Goal: Navigation & Orientation: Find specific page/section

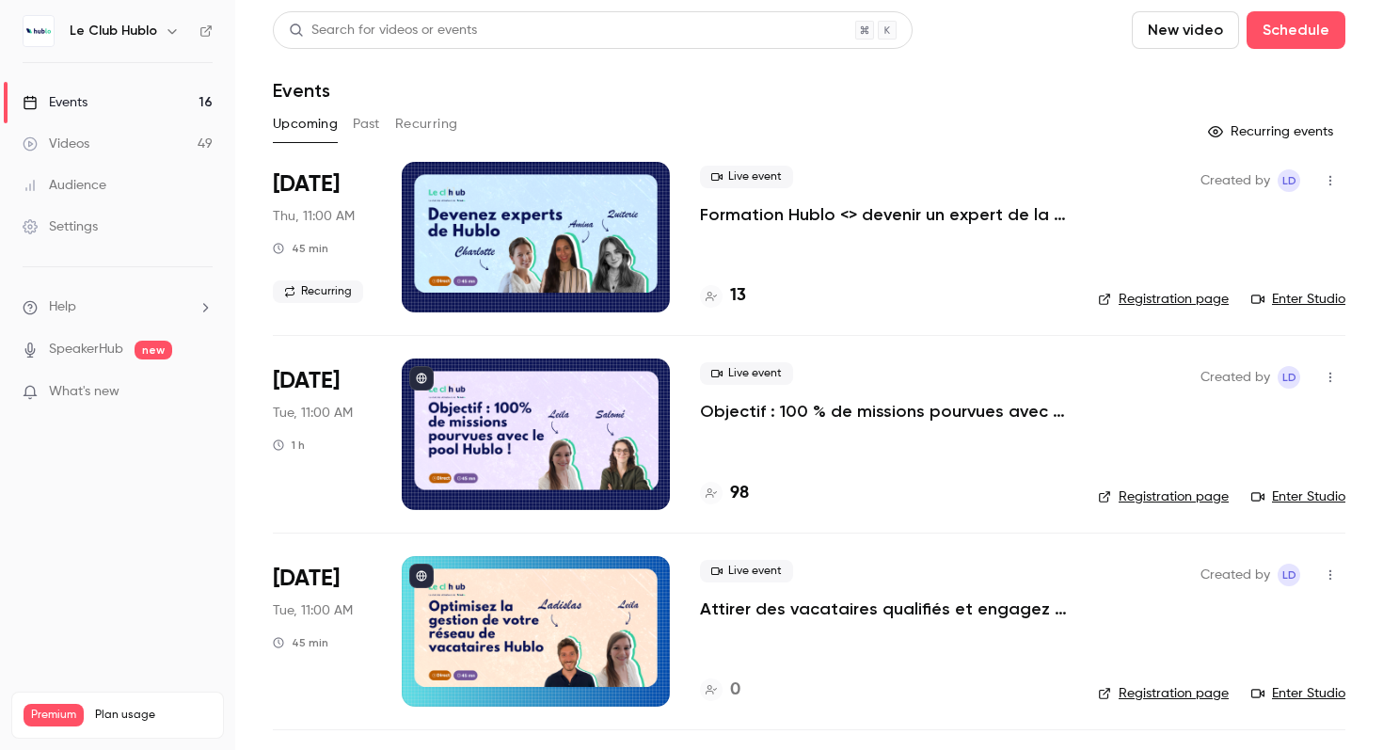
click at [100, 30] on h6 "Le Club Hublo" at bounding box center [113, 31] width 87 height 19
click at [161, 28] on button "button" at bounding box center [172, 31] width 23 height 23
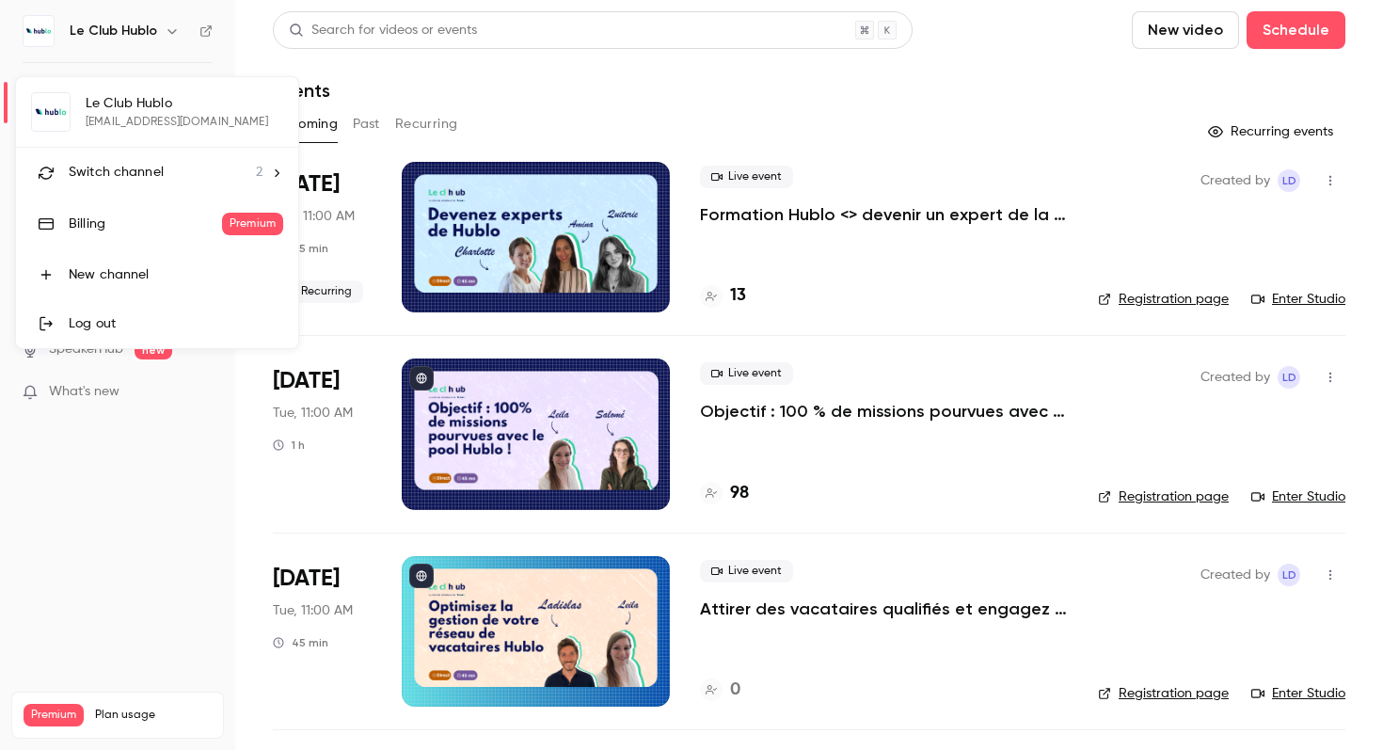
click at [276, 57] on div at bounding box center [691, 375] width 1383 height 750
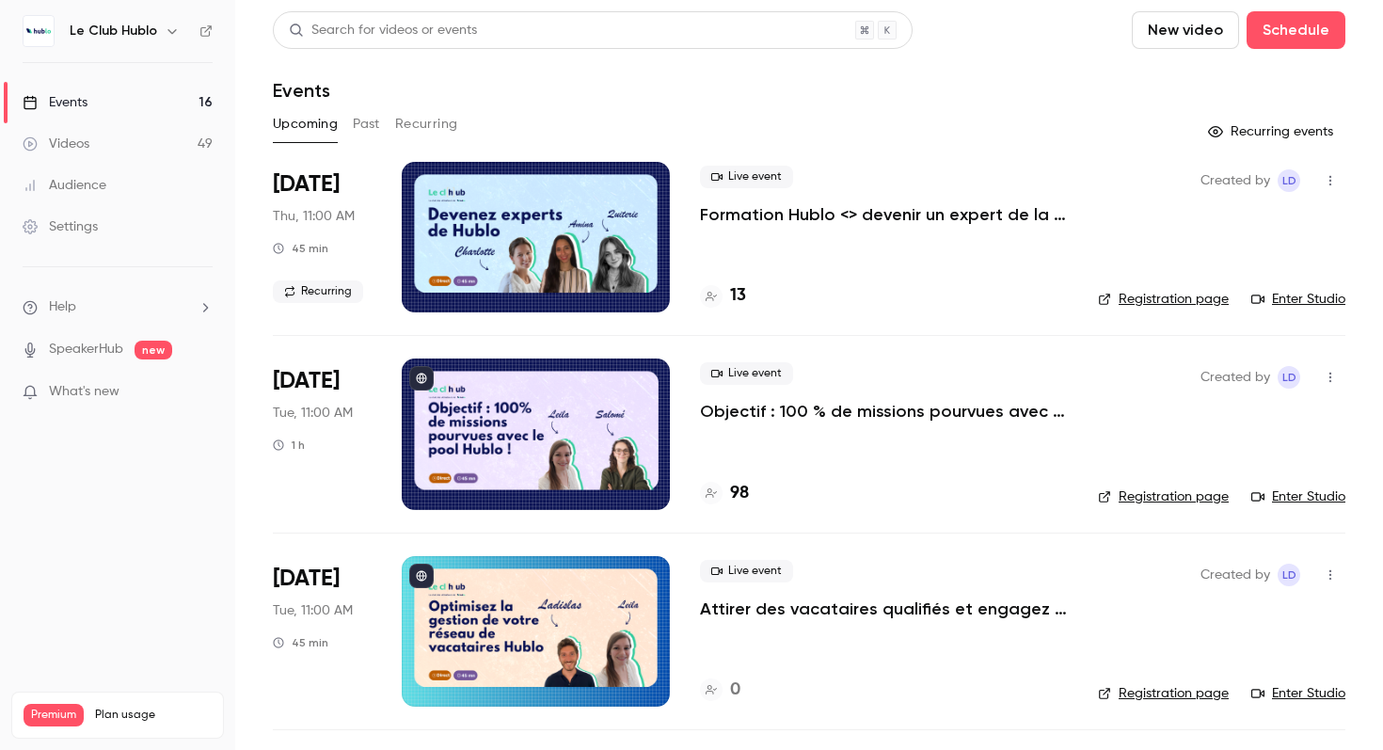
click at [45, 703] on span "Premium" at bounding box center [54, 714] width 60 height 23
click at [35, 37] on img at bounding box center [39, 31] width 30 height 30
click at [135, 25] on h6 "Le Club Hublo" at bounding box center [113, 31] width 87 height 19
click at [154, 33] on div "Le Club Hublo" at bounding box center [127, 31] width 115 height 23
click at [166, 33] on icon "button" at bounding box center [172, 31] width 15 height 15
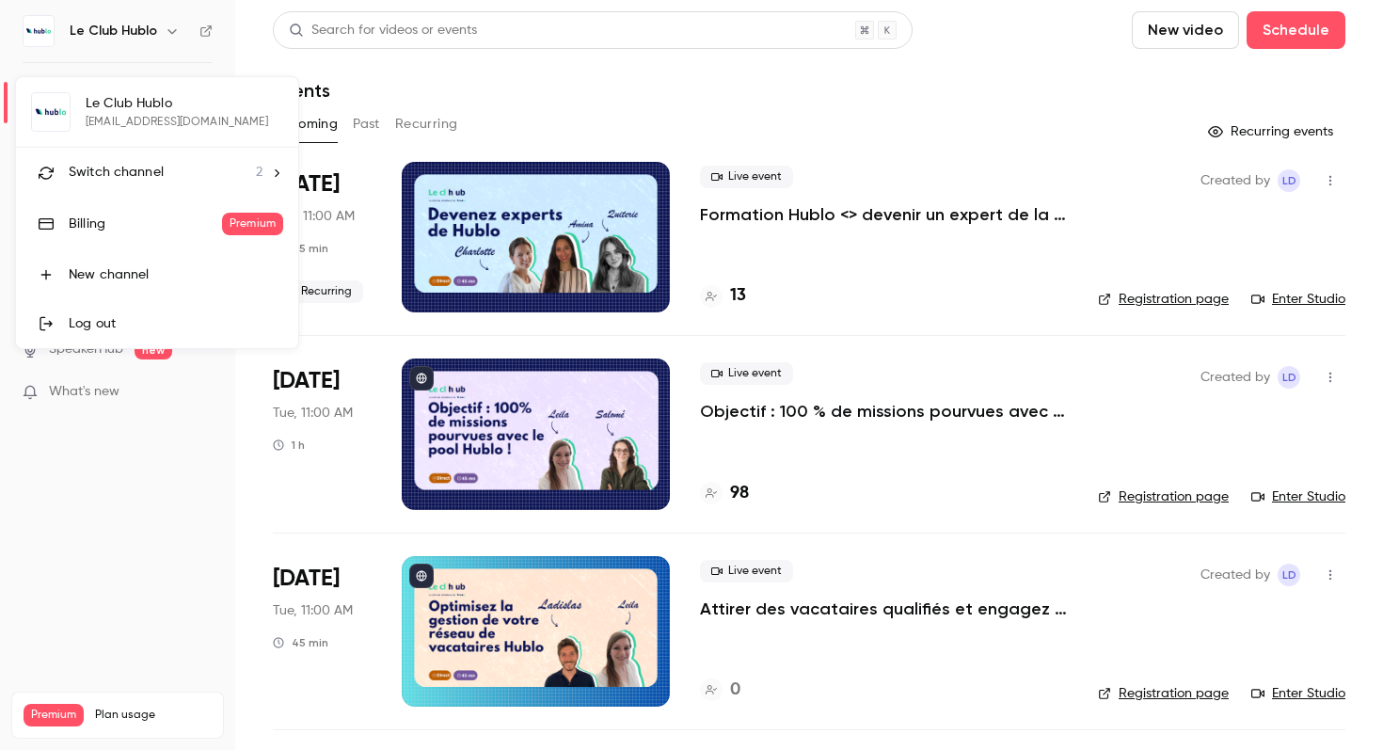
click at [91, 102] on div "Le Club Hublo [EMAIL_ADDRESS][DOMAIN_NAME] Switch channel 2 Billing Premium New…" at bounding box center [157, 212] width 282 height 271
click at [170, 454] on div at bounding box center [691, 375] width 1383 height 750
